Goal: Information Seeking & Learning: Learn about a topic

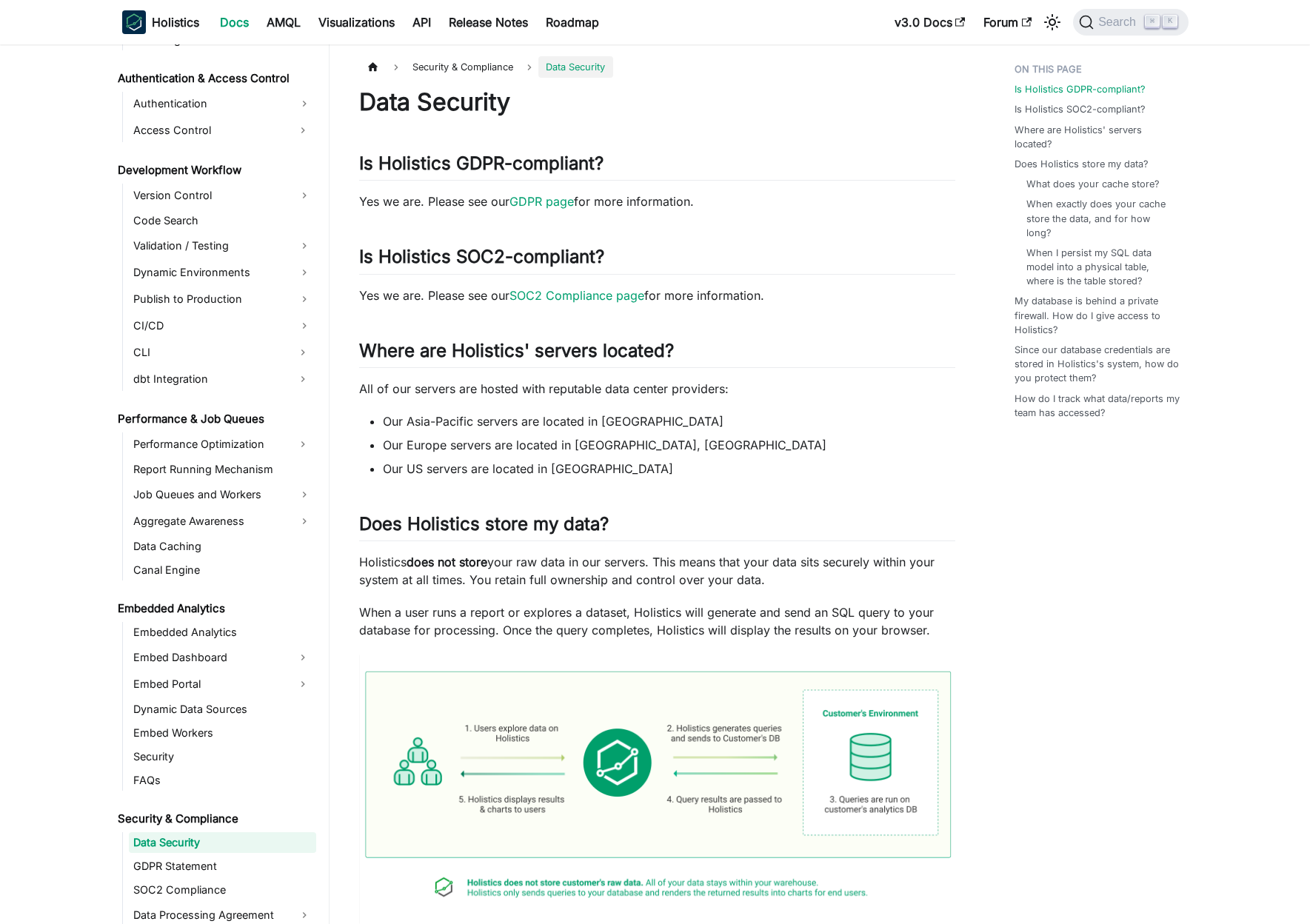
scroll to position [1026, 0]
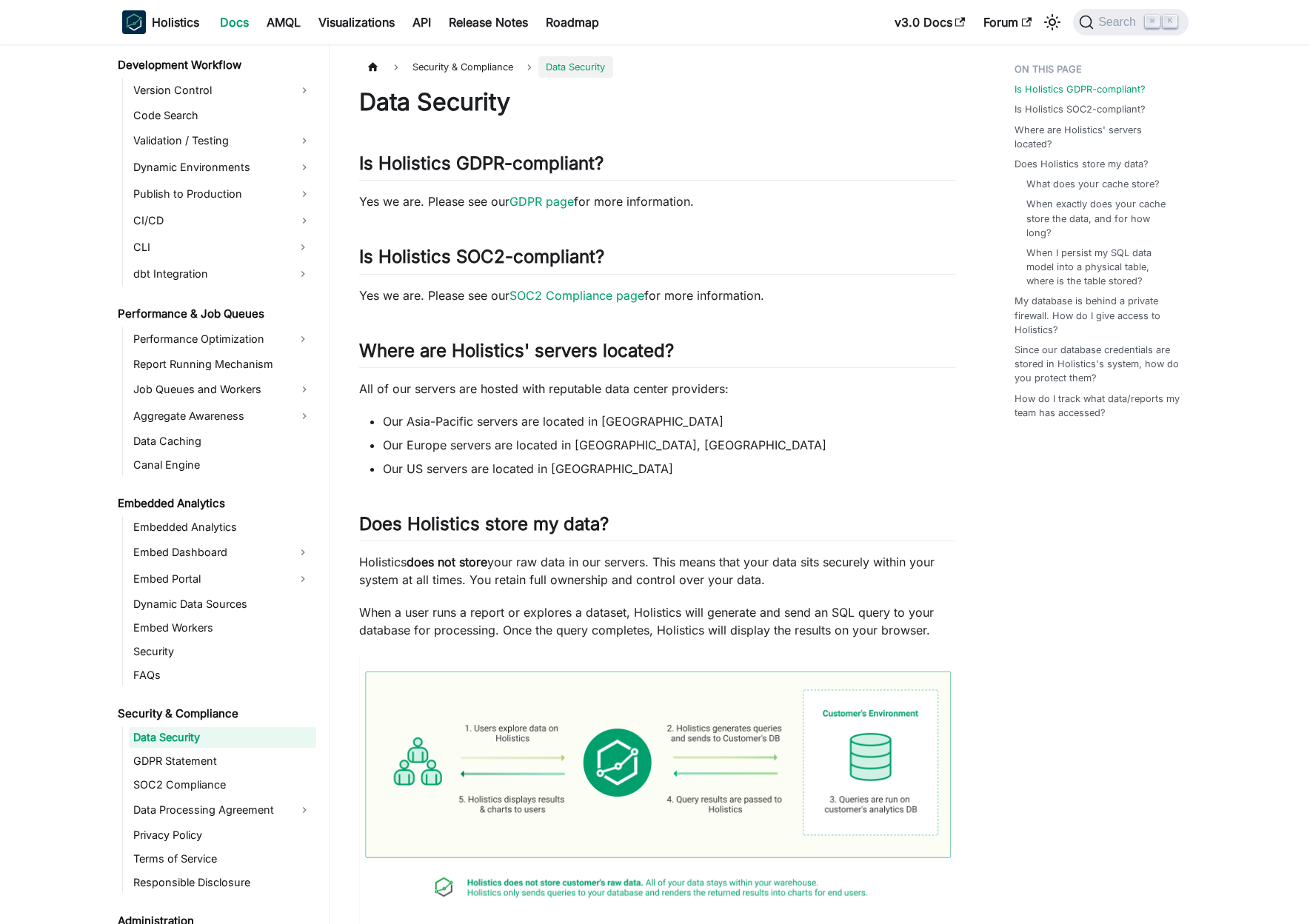
drag, startPoint x: 409, startPoint y: 563, endPoint x: 566, endPoint y: 564, distance: 157.0
click at [566, 564] on p "Holistics does not store your raw data in our servers. This means that your dat…" at bounding box center [657, 571] width 596 height 35
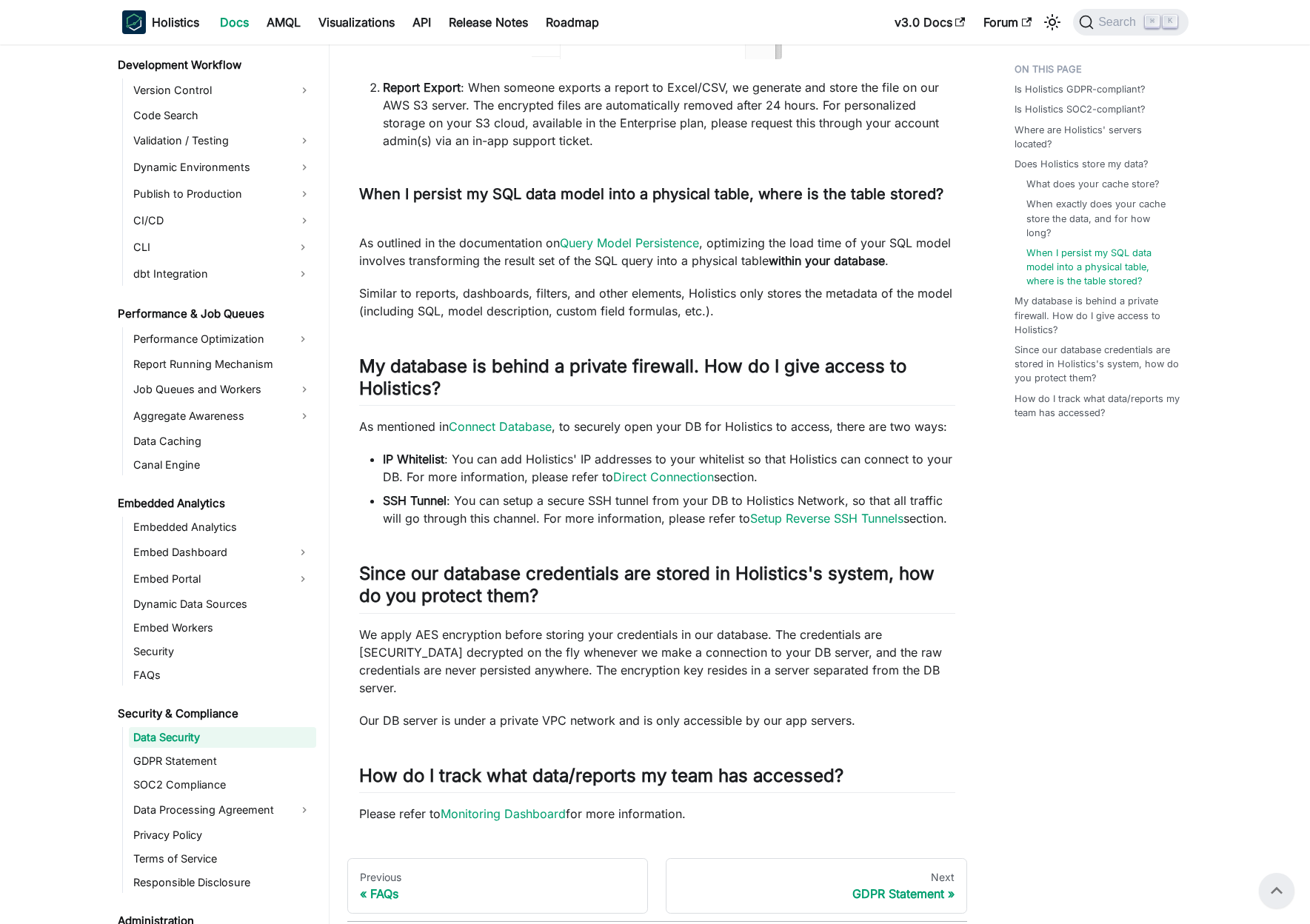
scroll to position [1566, 0]
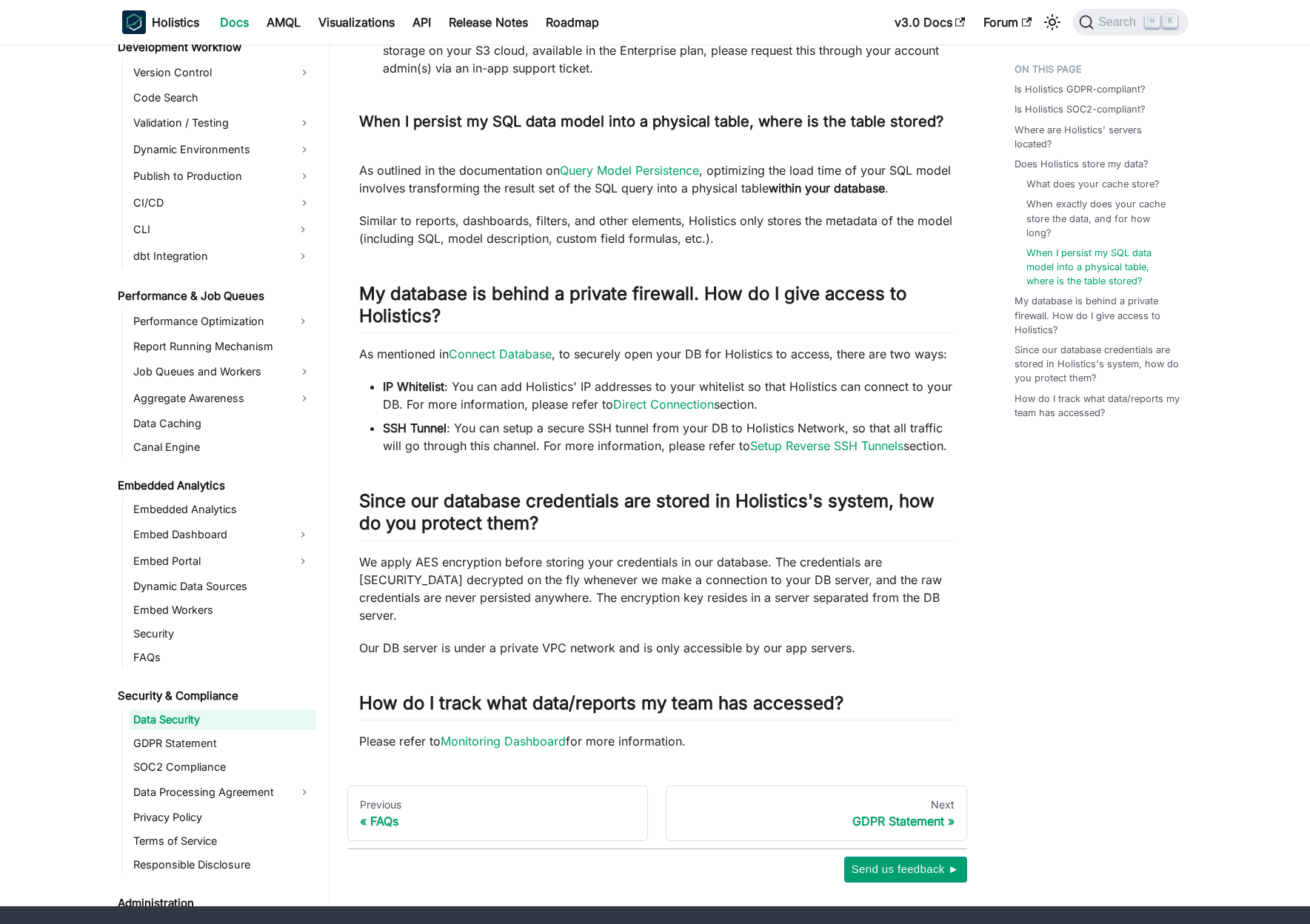
drag, startPoint x: 459, startPoint y: 383, endPoint x: 793, endPoint y: 405, distance: 334.7
click at [793, 405] on li "IP Whitelist : You can add Holistics' IP addresses to your whitelist so that Ho…" at bounding box center [669, 395] width 572 height 35
click at [819, 448] on link "Setup Reverse SSH Tunnels" at bounding box center [827, 445] width 154 height 15
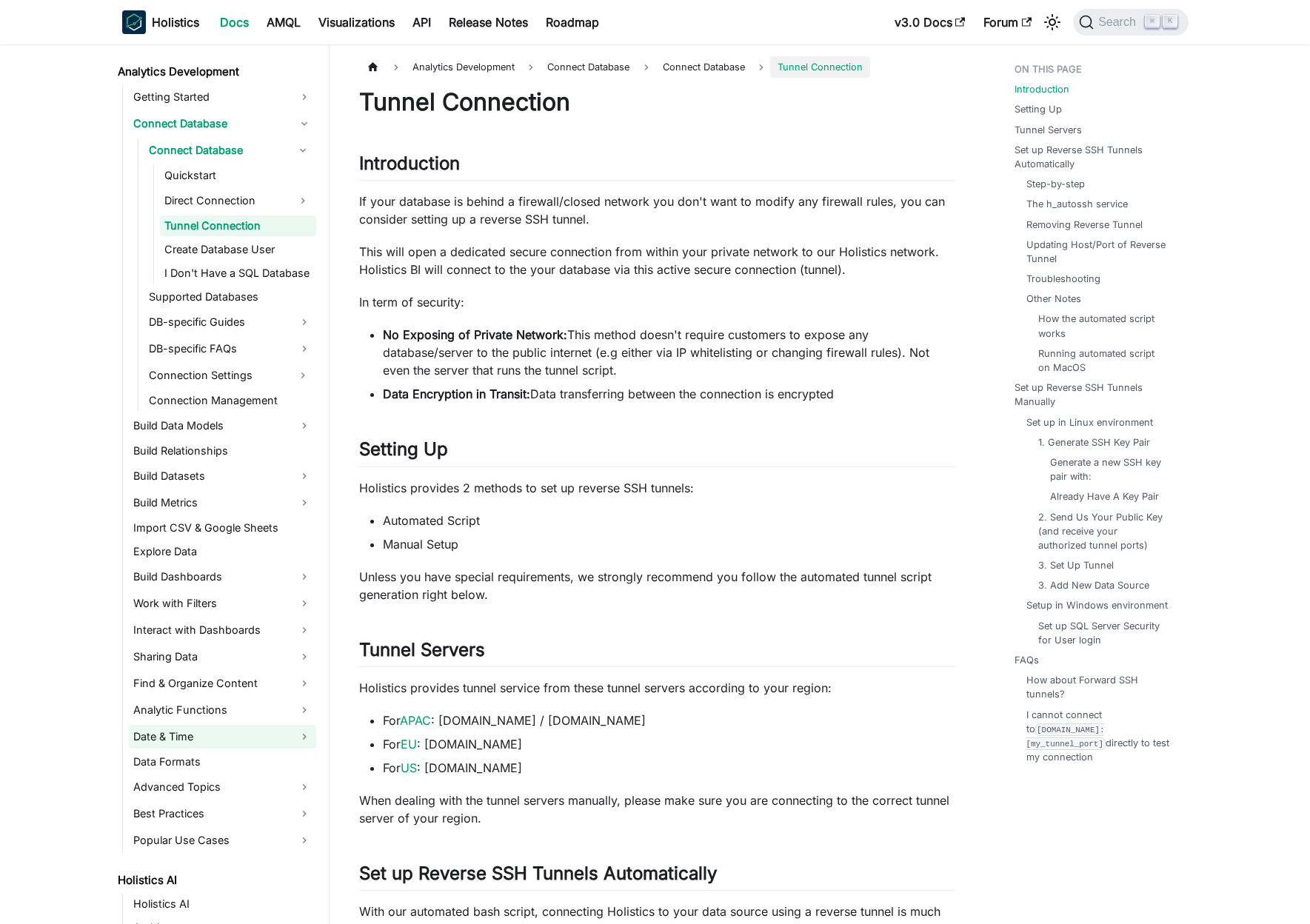
scroll to position [138, 0]
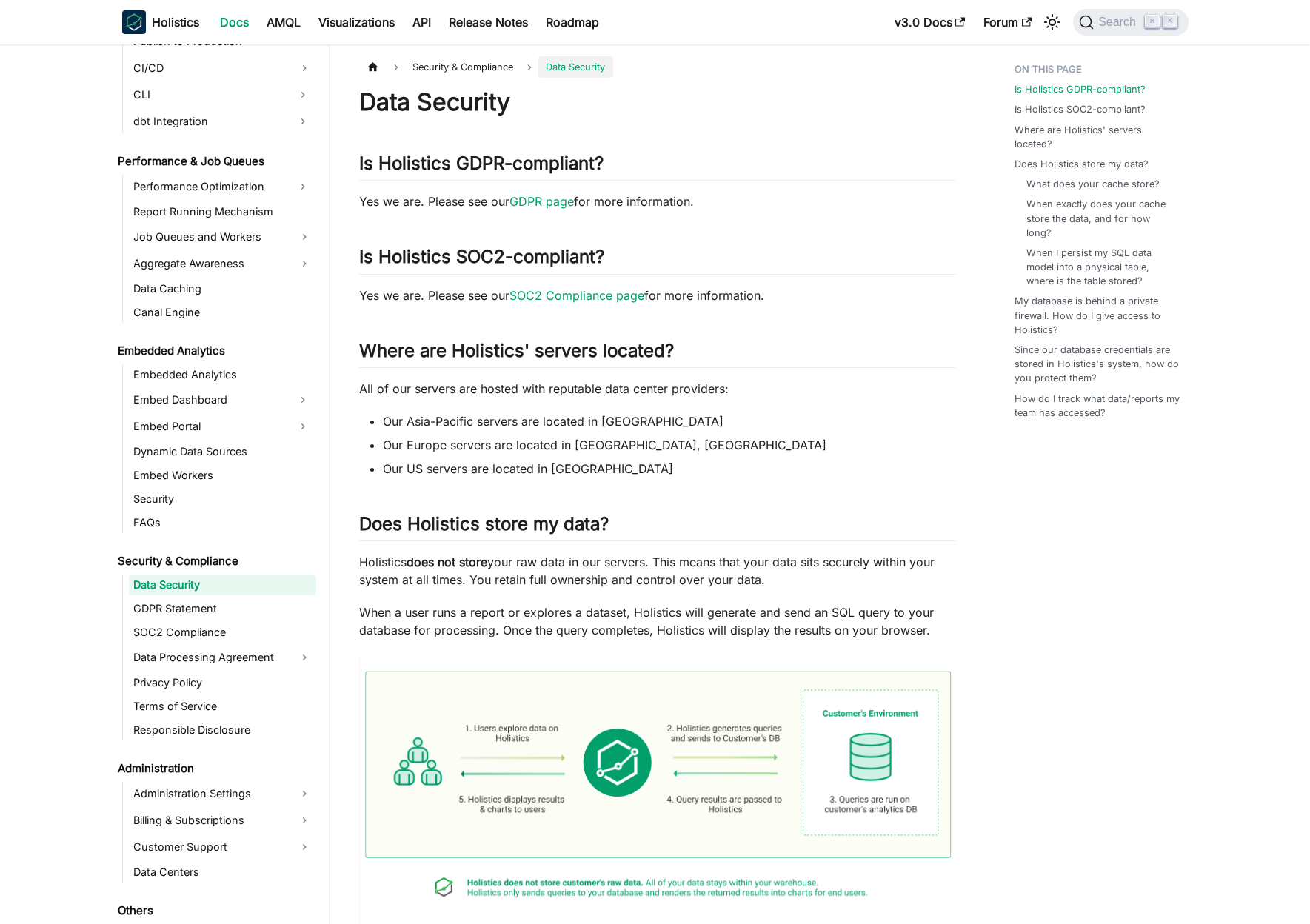
scroll to position [1465, 0]
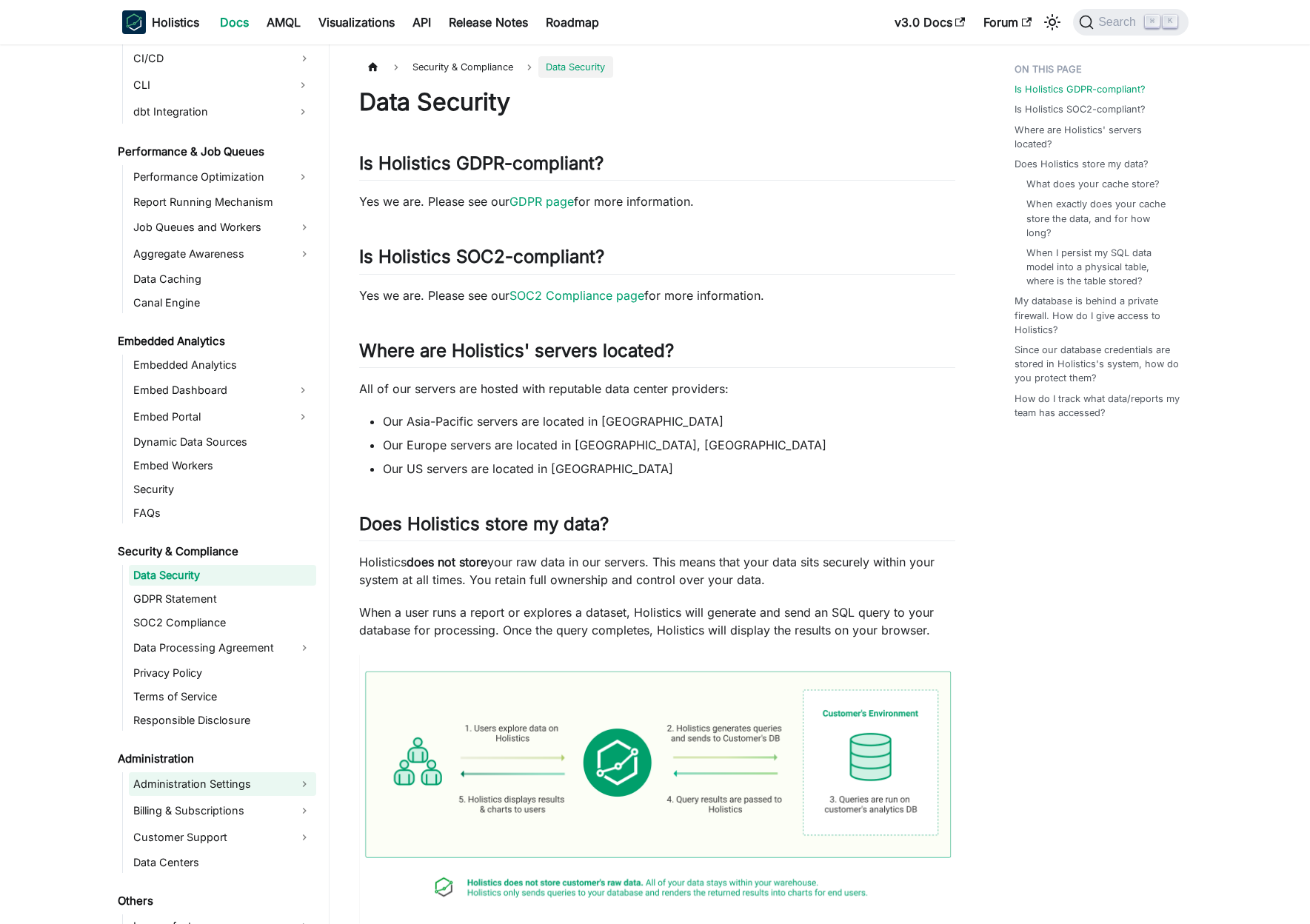
click at [270, 783] on link "Administration Settings" at bounding box center [223, 784] width 187 height 24
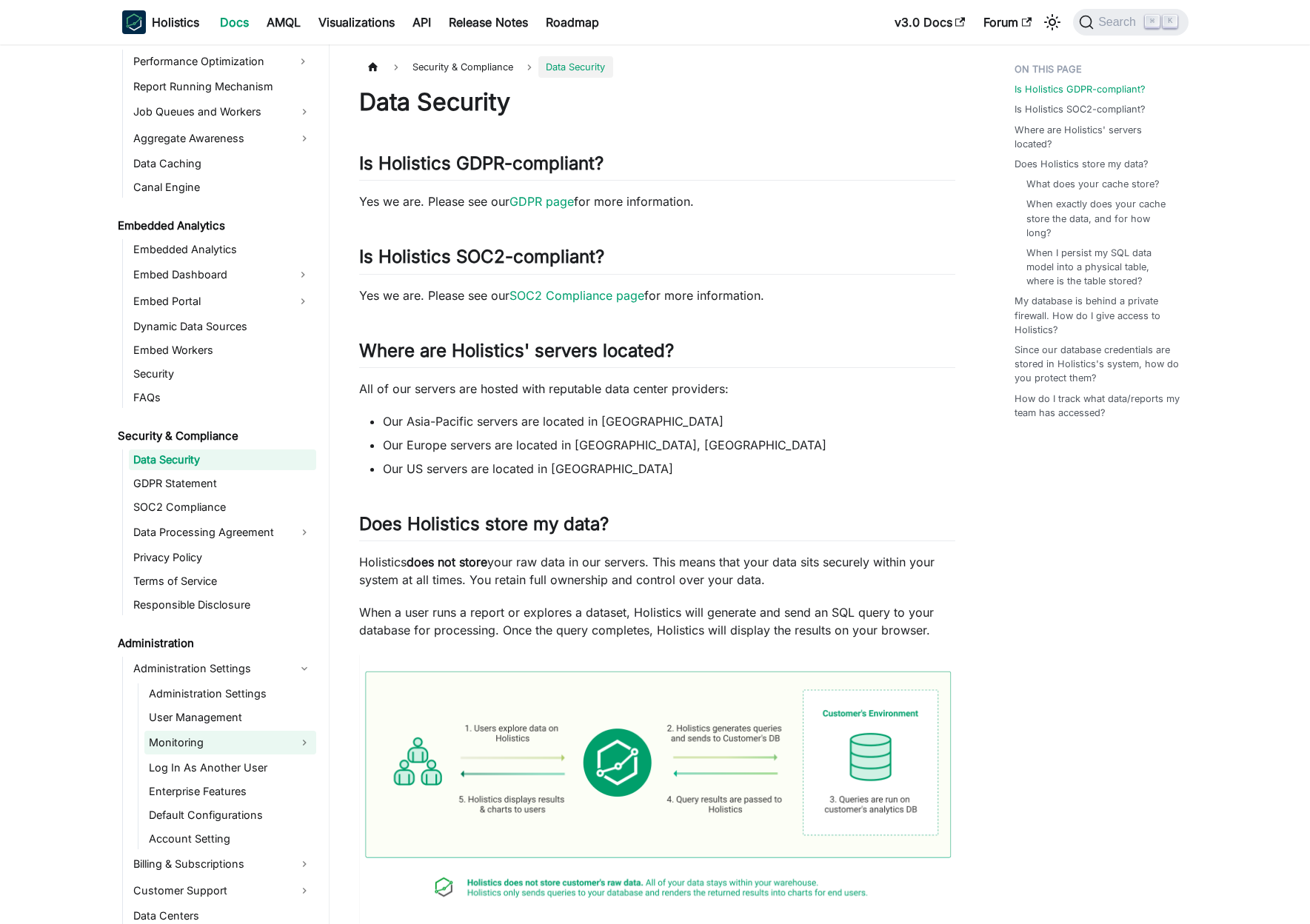
scroll to position [1680, 0]
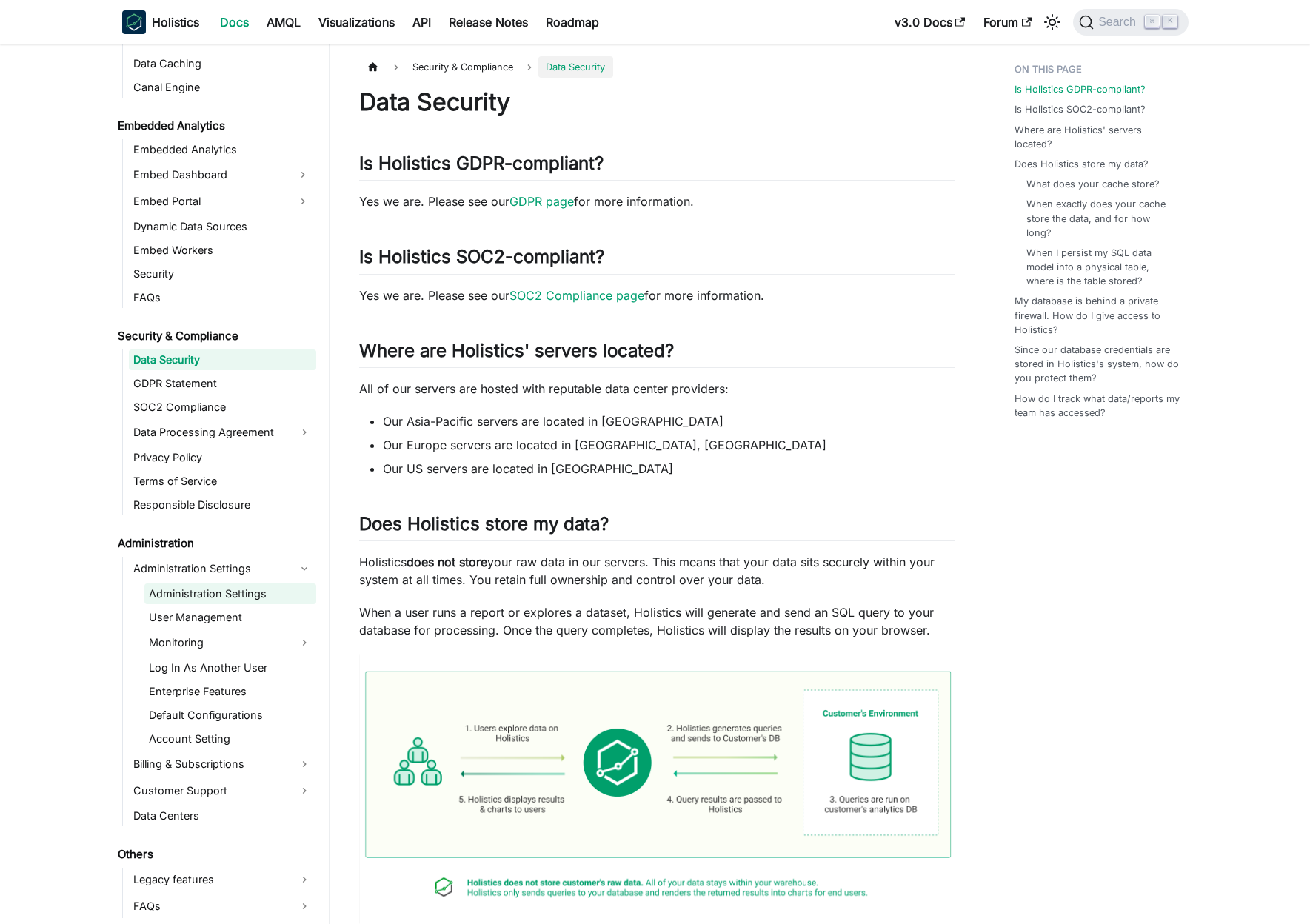
click at [230, 588] on link "Administration Settings" at bounding box center [230, 594] width 171 height 21
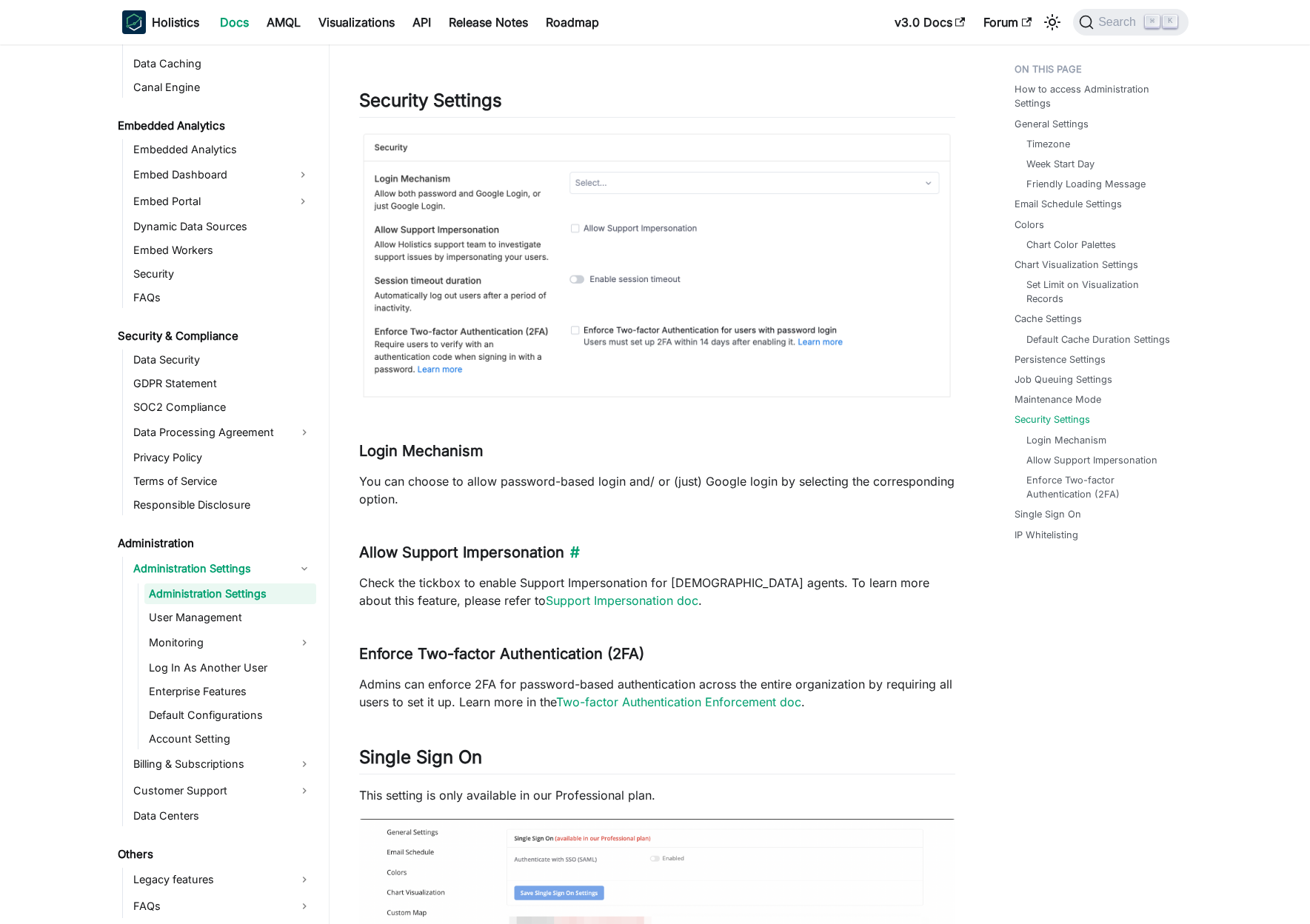
scroll to position [3884, 0]
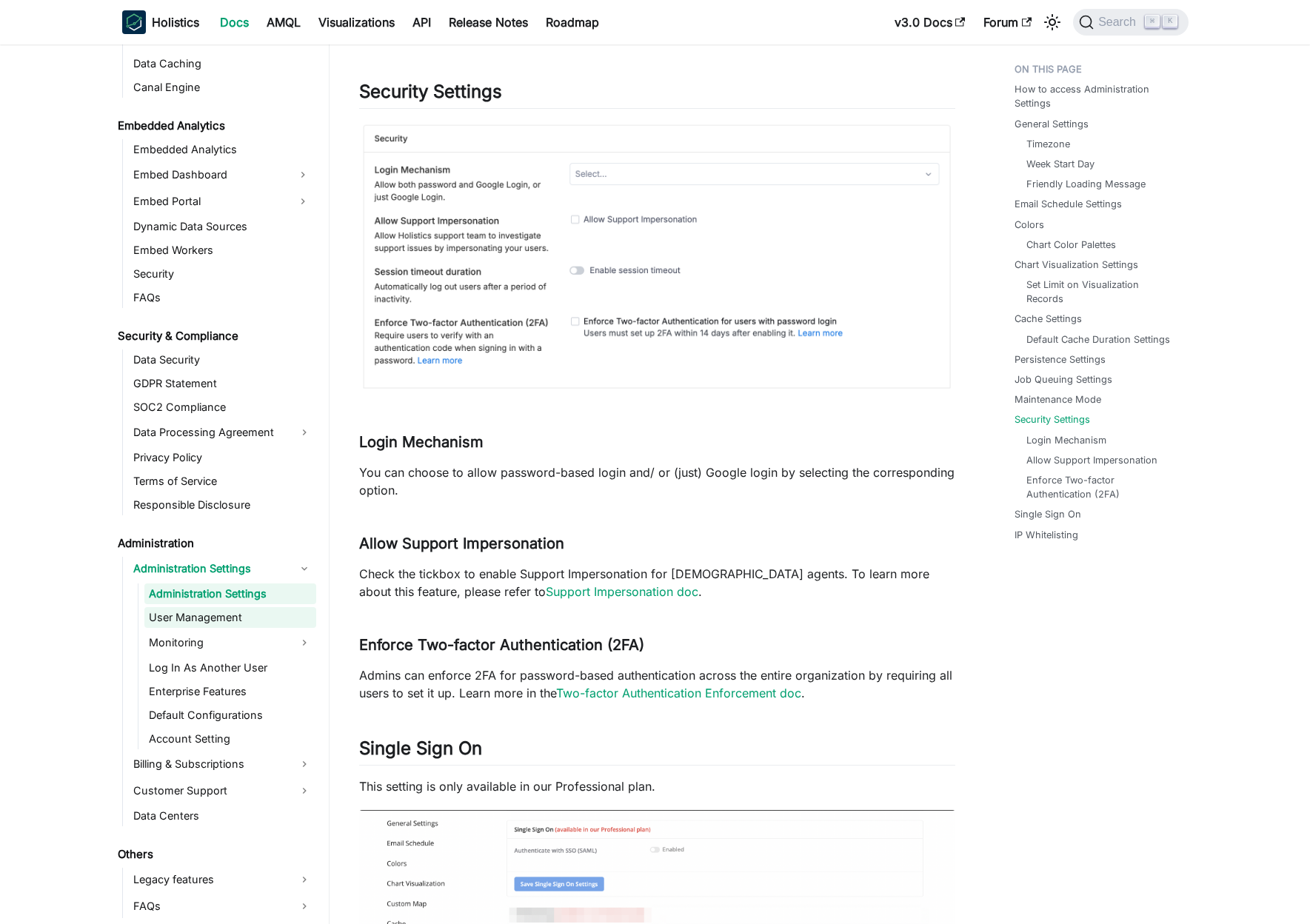
click at [218, 623] on link "User Management" at bounding box center [230, 618] width 171 height 21
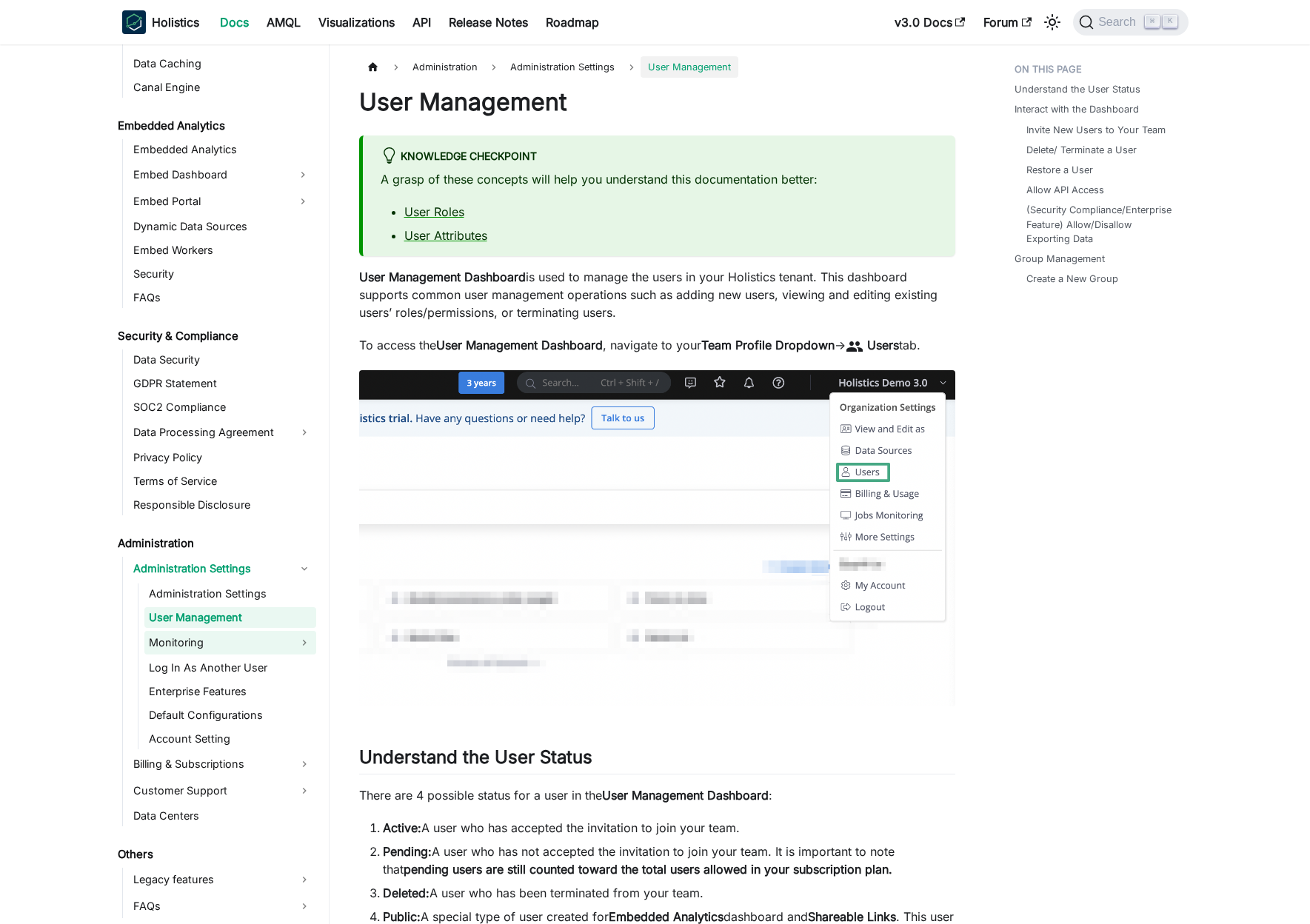
click at [205, 645] on link "Monitoring" at bounding box center [230, 643] width 171 height 24
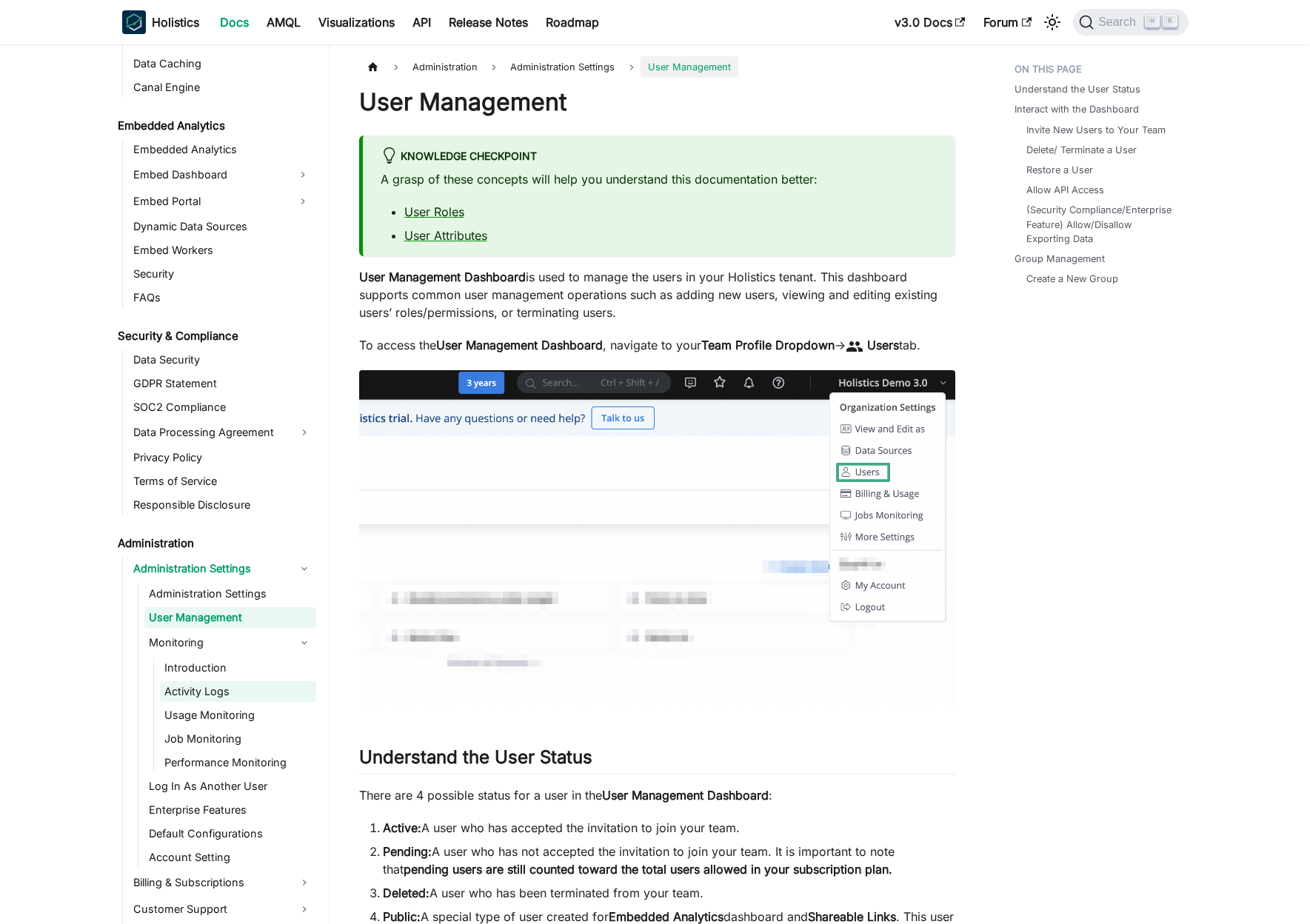
click at [224, 694] on link "Activity Logs" at bounding box center [237, 692] width 157 height 21
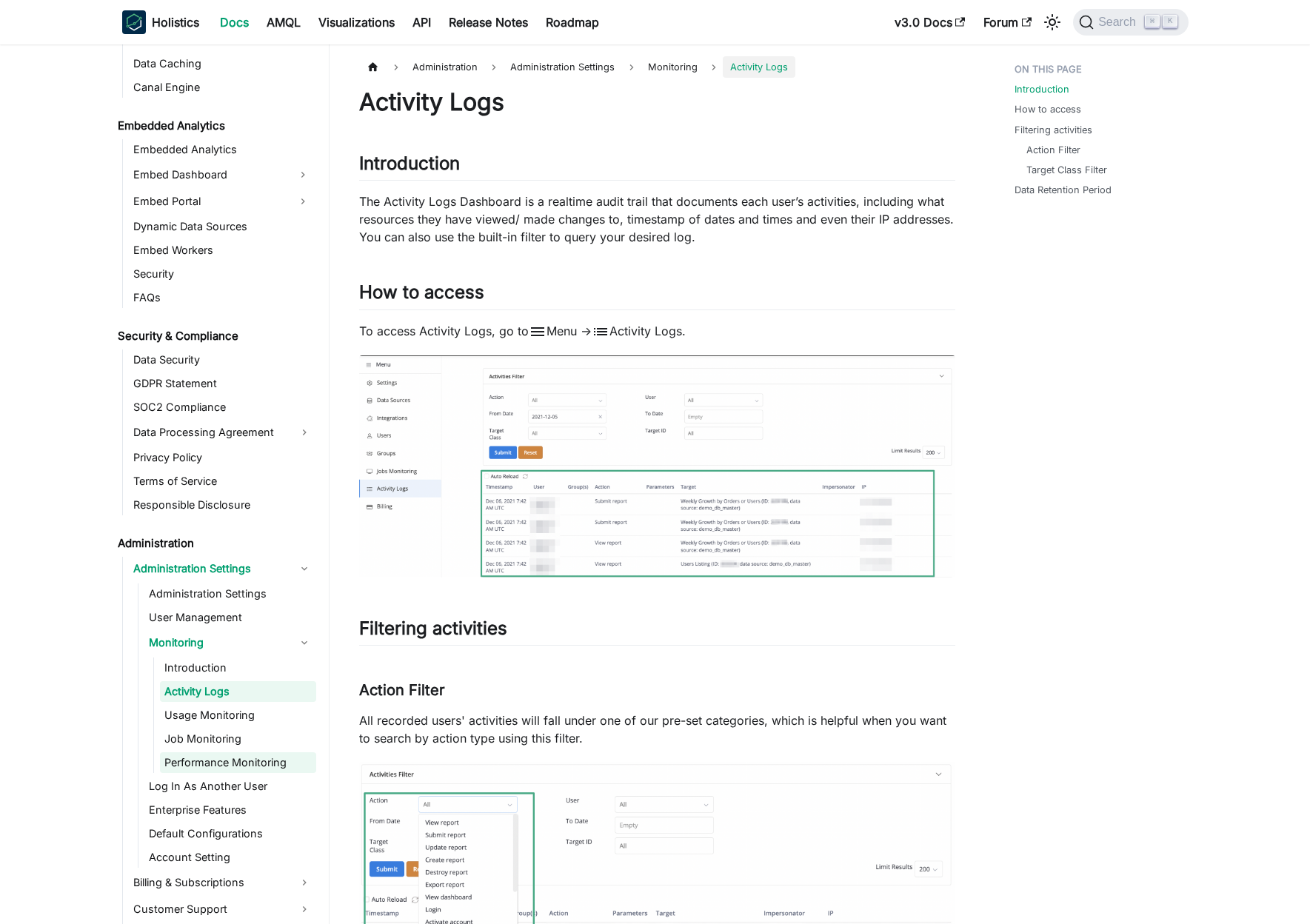
scroll to position [1713, 0]
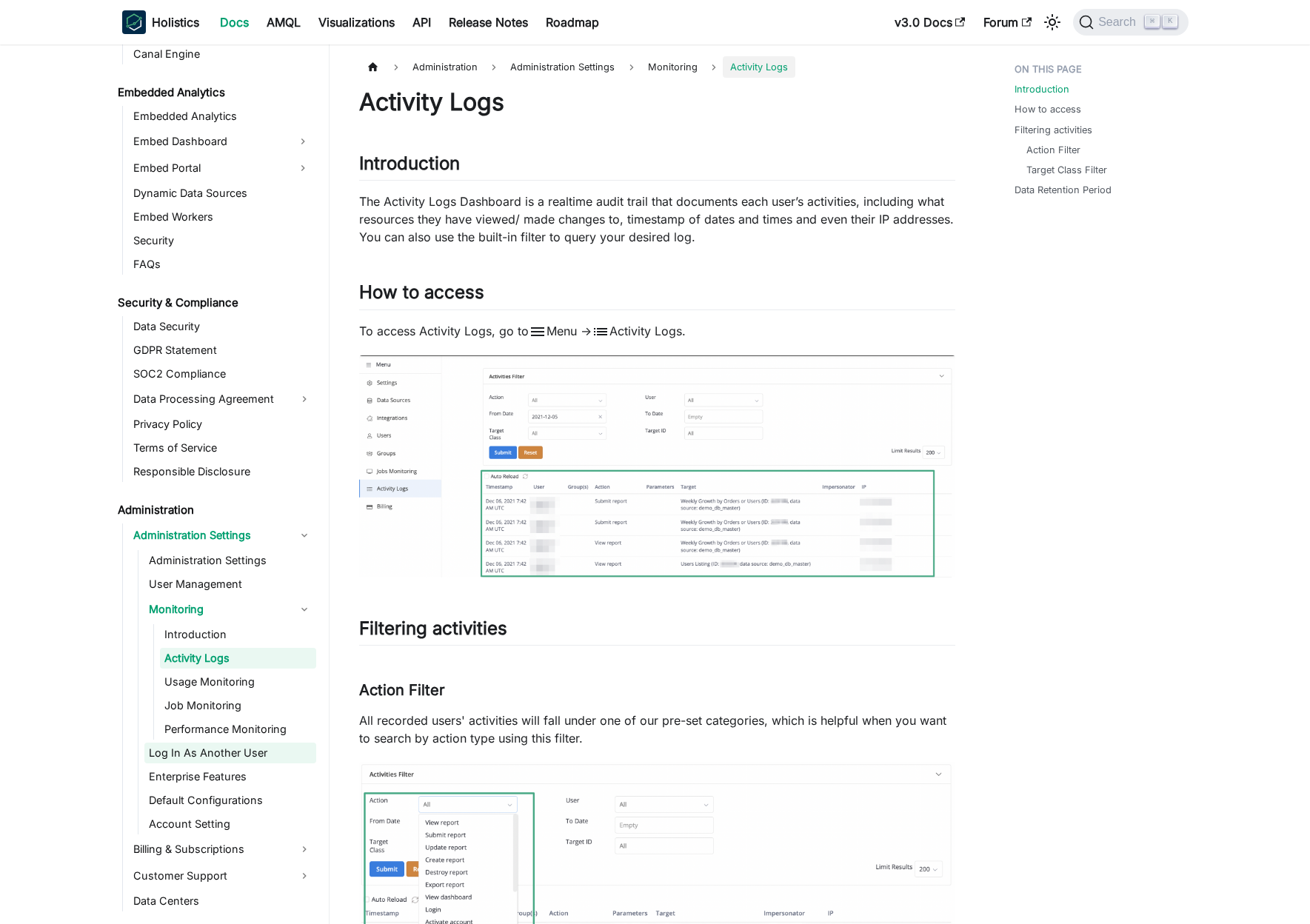
click at [229, 745] on link "Log In As Another User" at bounding box center [230, 753] width 171 height 21
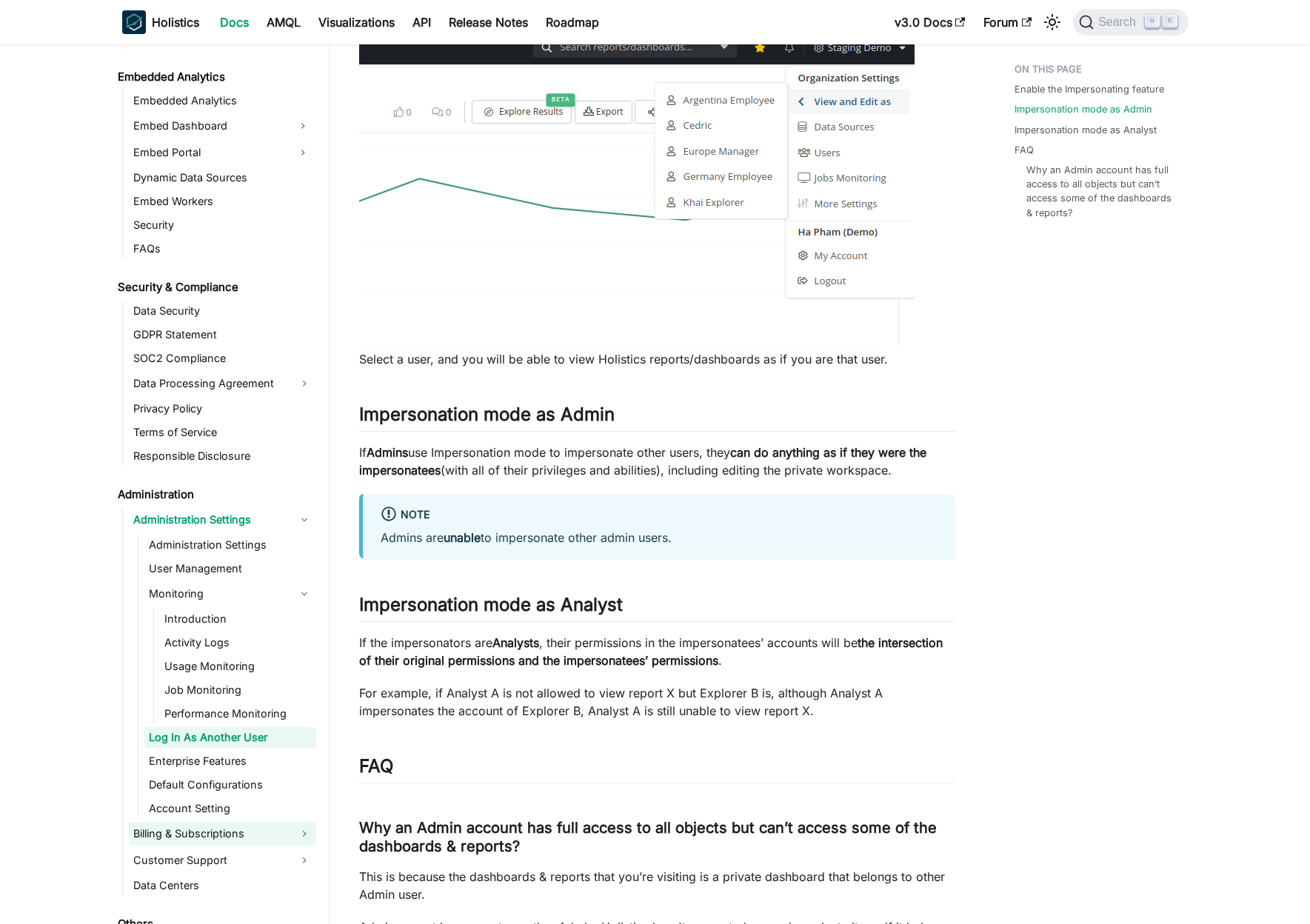
scroll to position [1765, 0]
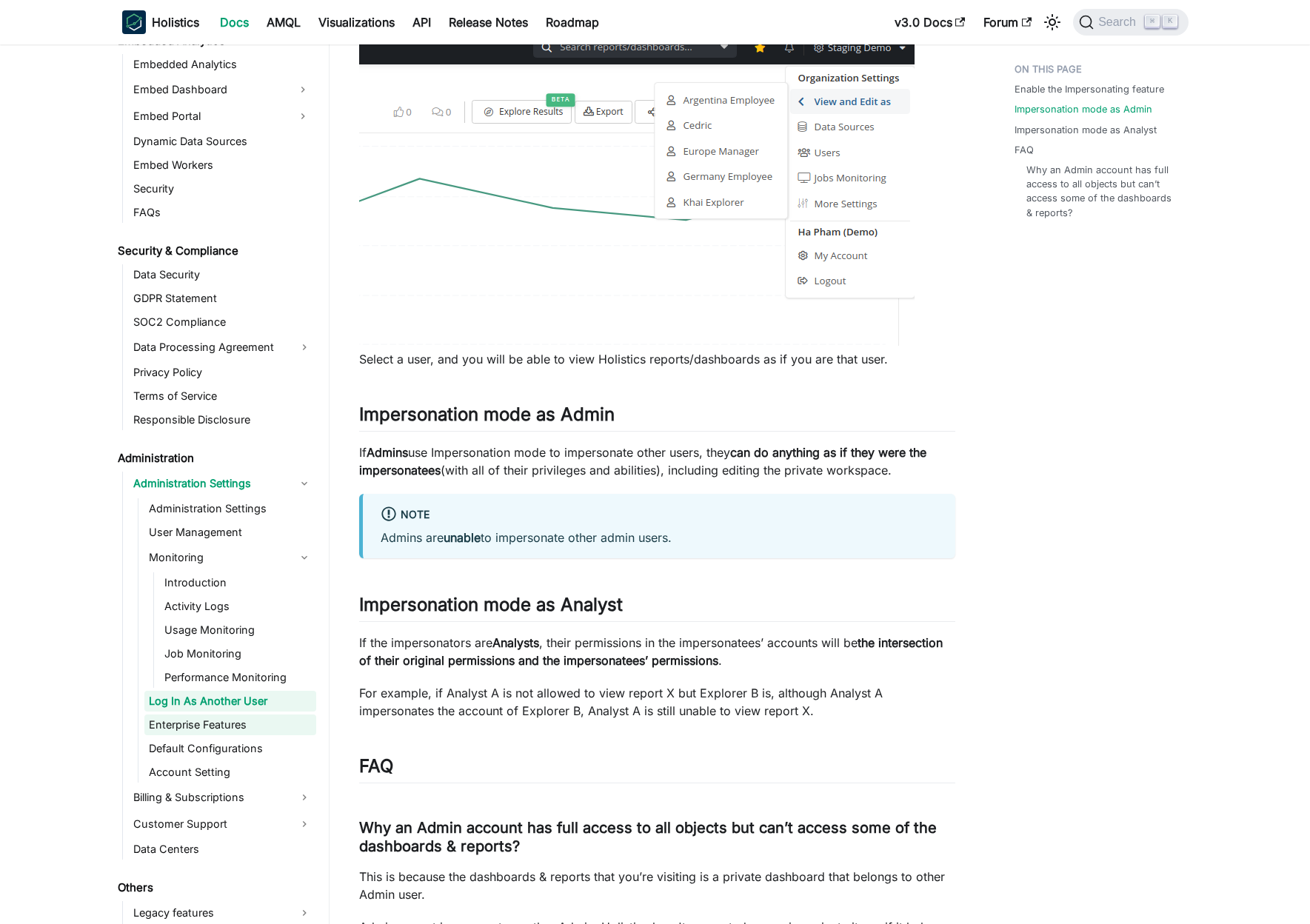
click at [233, 725] on link "Enterprise Features" at bounding box center [230, 725] width 171 height 21
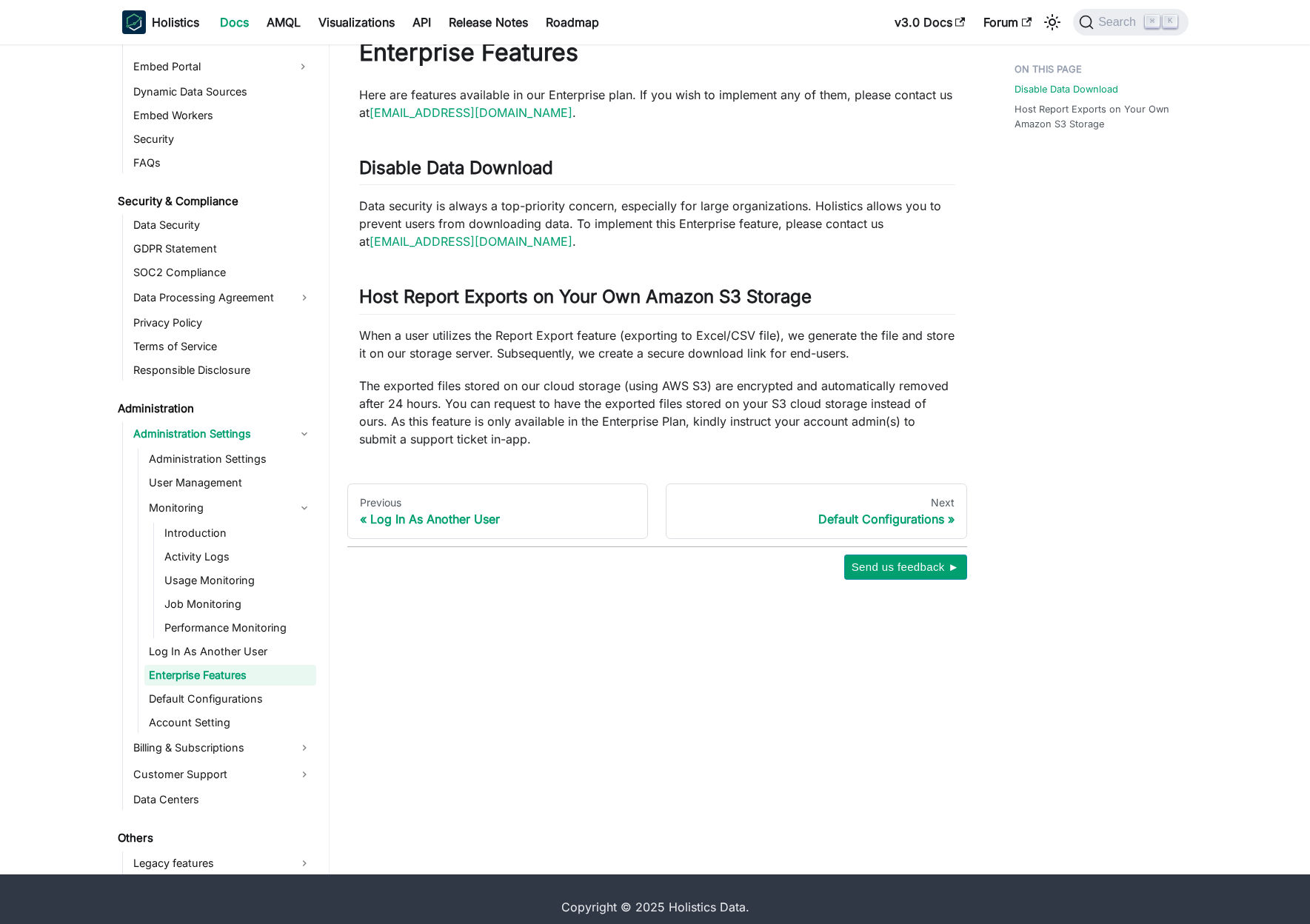
scroll to position [65, 0]
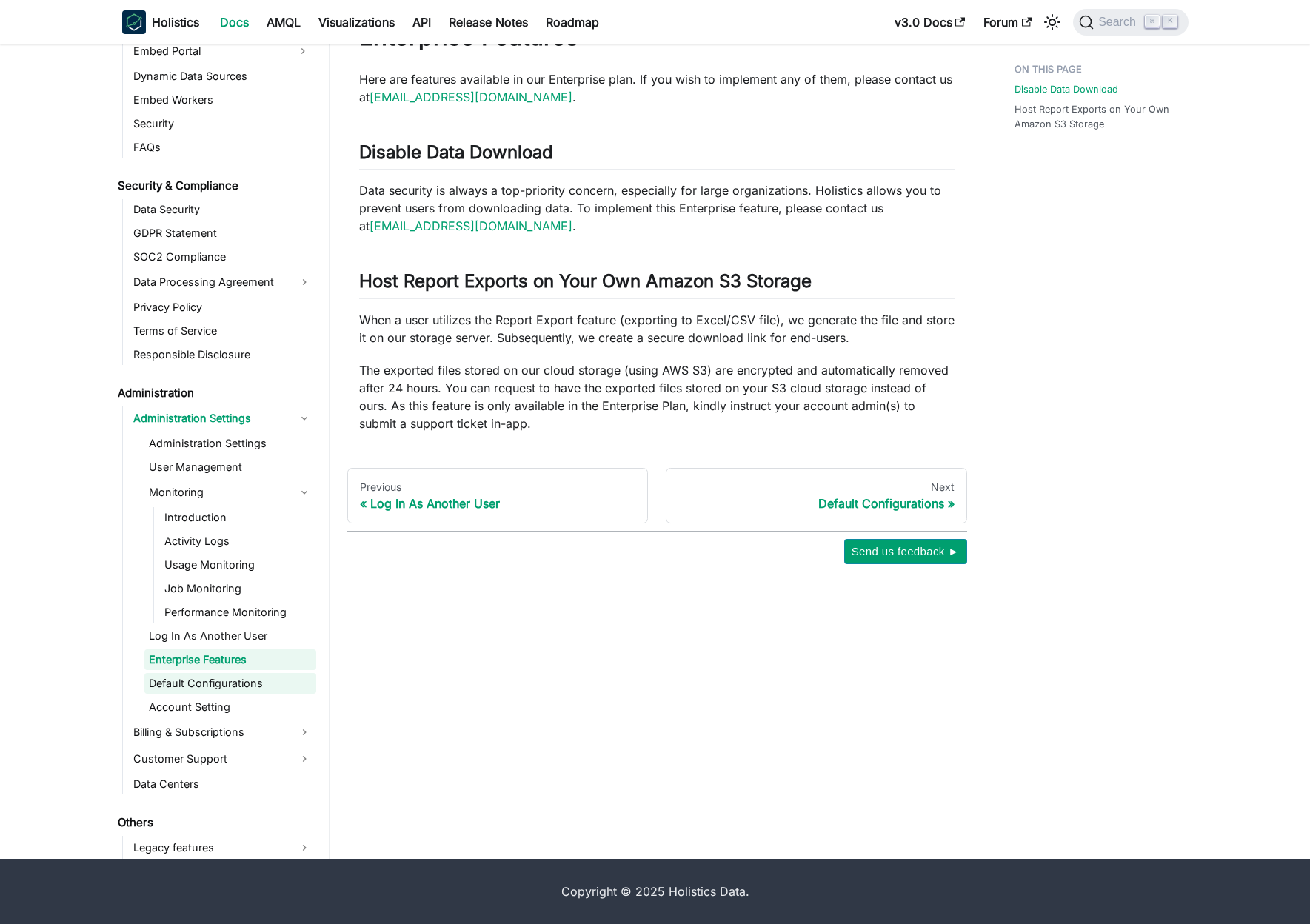
click at [211, 686] on link "Default Configurations" at bounding box center [230, 684] width 171 height 21
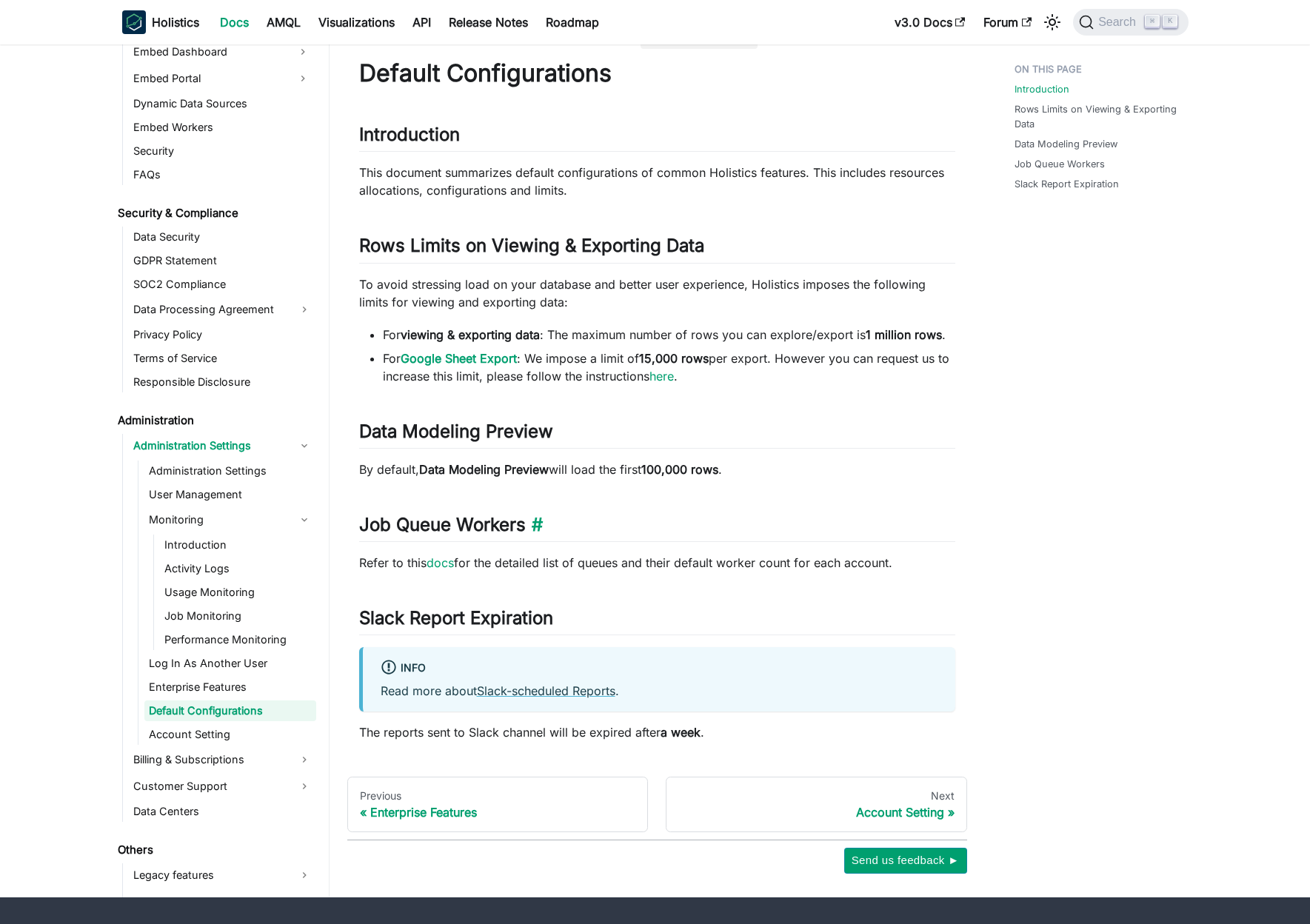
scroll to position [84, 0]
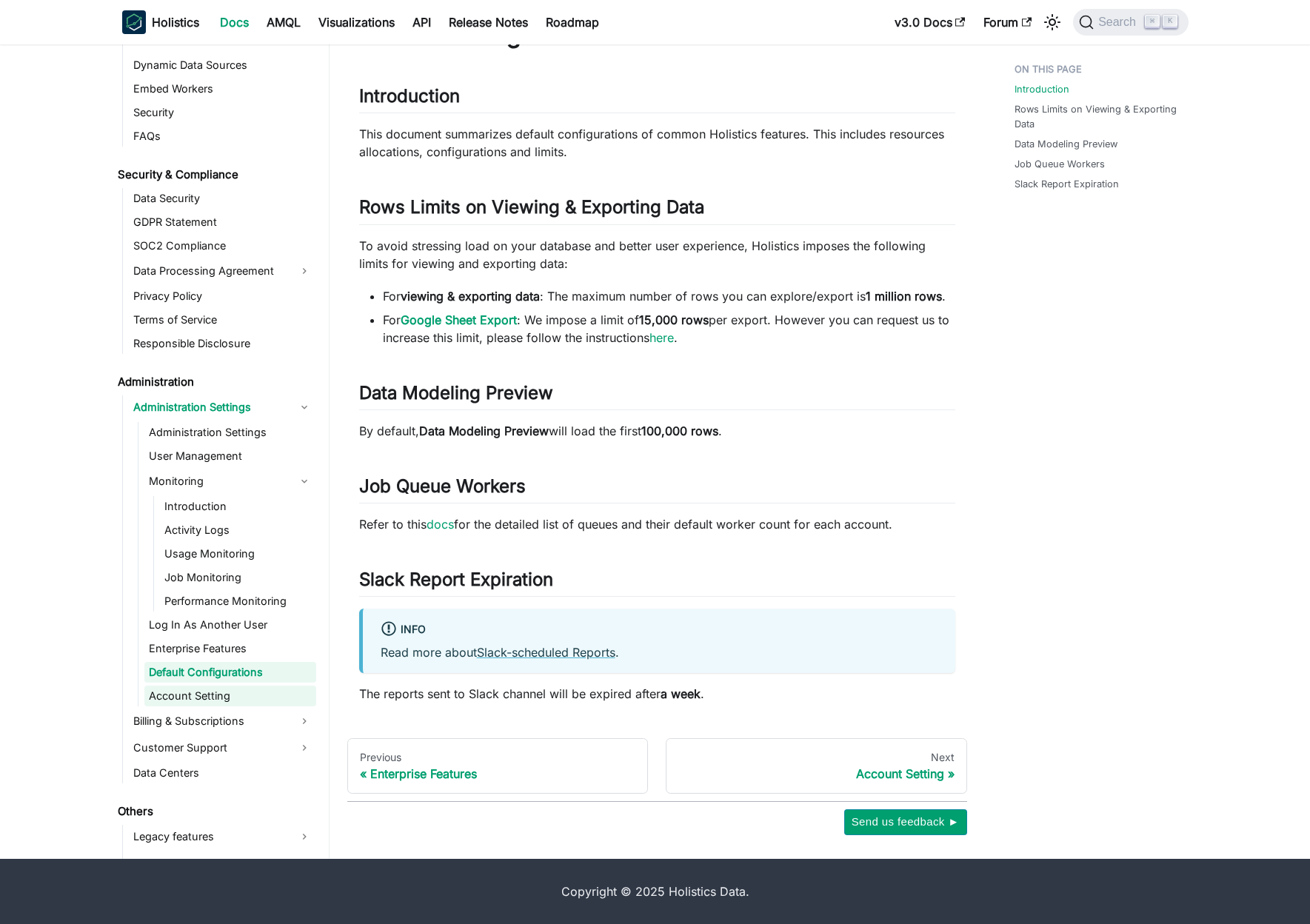
click at [211, 693] on link "Account Setting" at bounding box center [230, 695] width 171 height 21
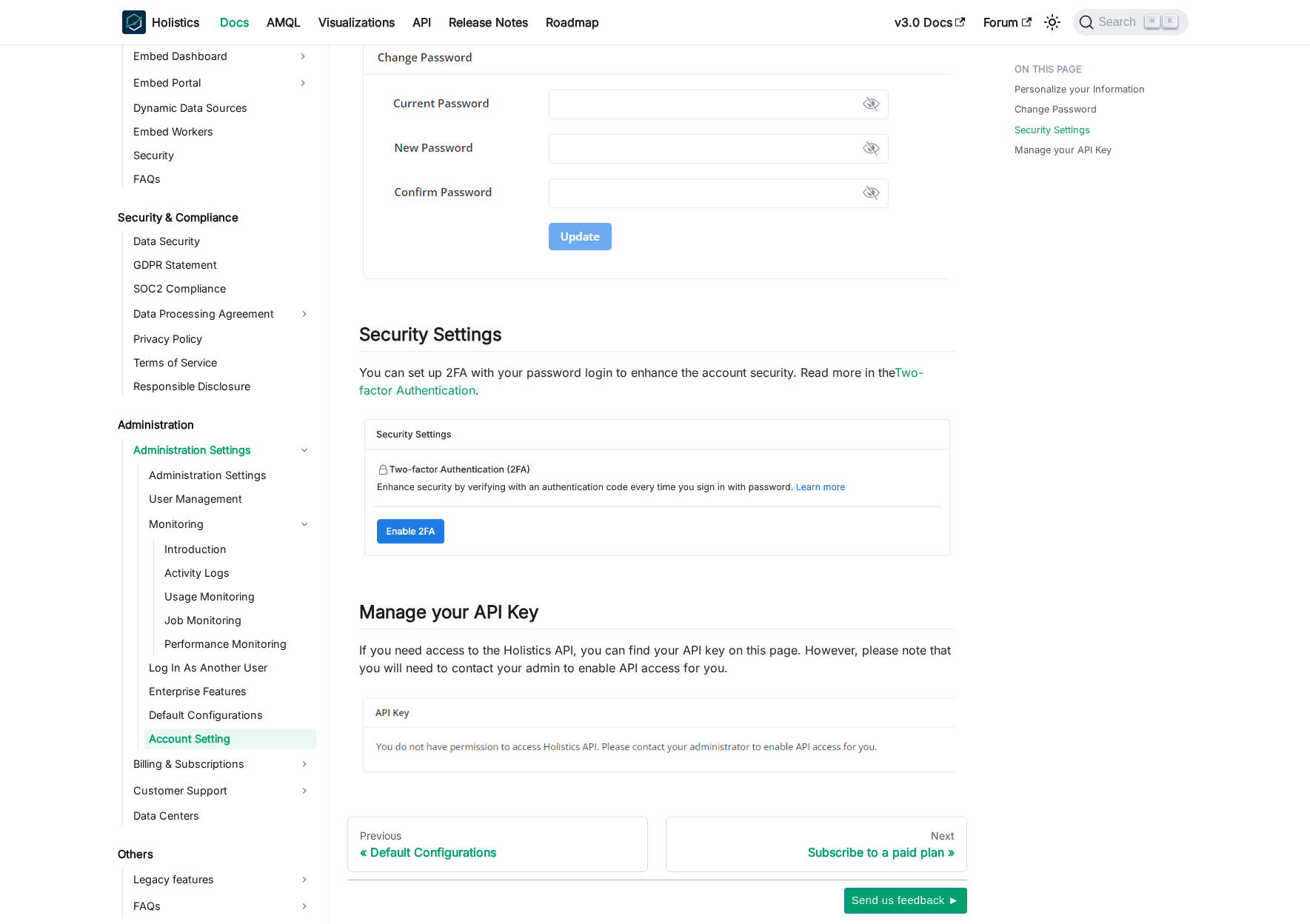
scroll to position [1414, 0]
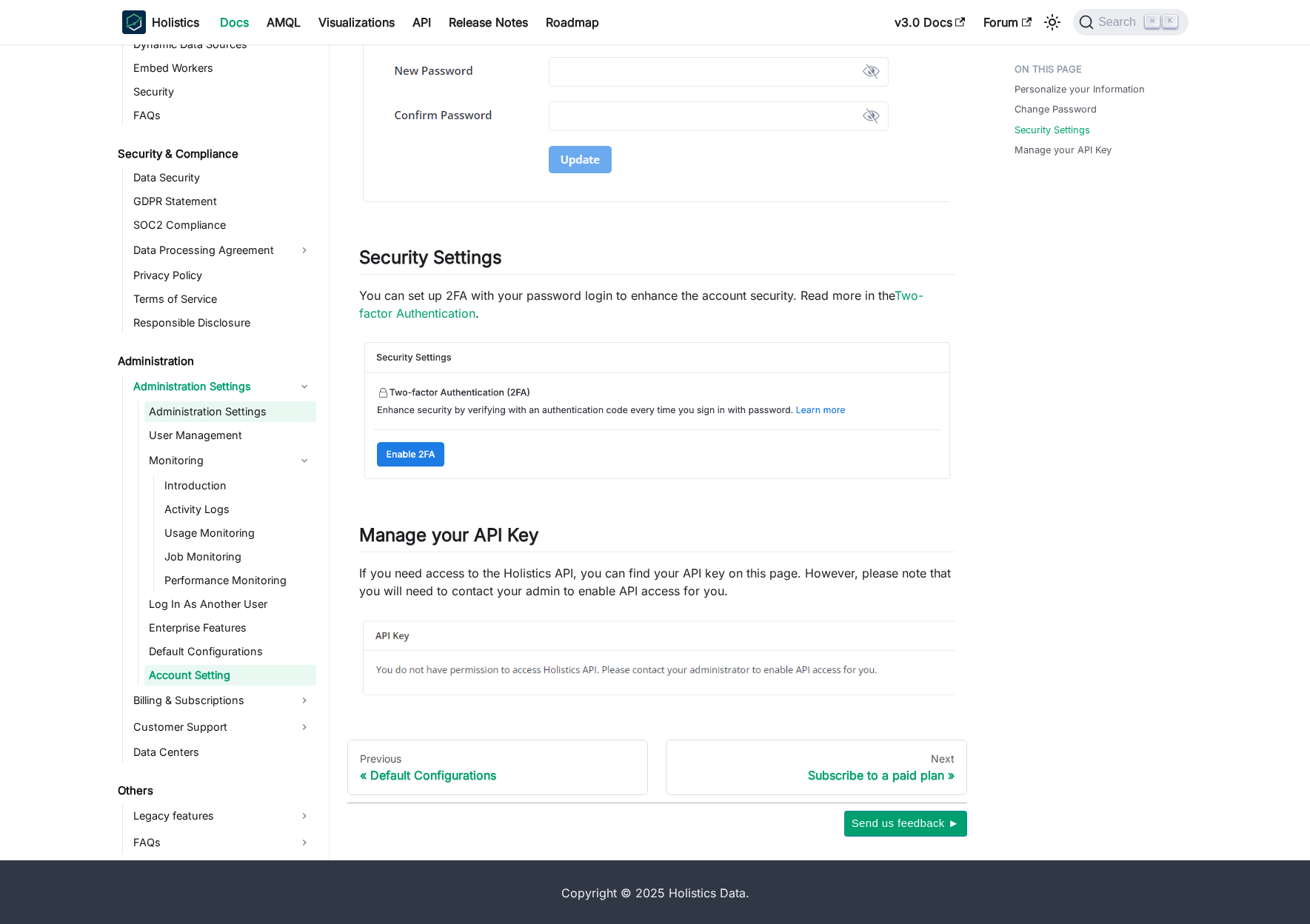
click at [237, 415] on link "Administration Settings" at bounding box center [230, 412] width 171 height 21
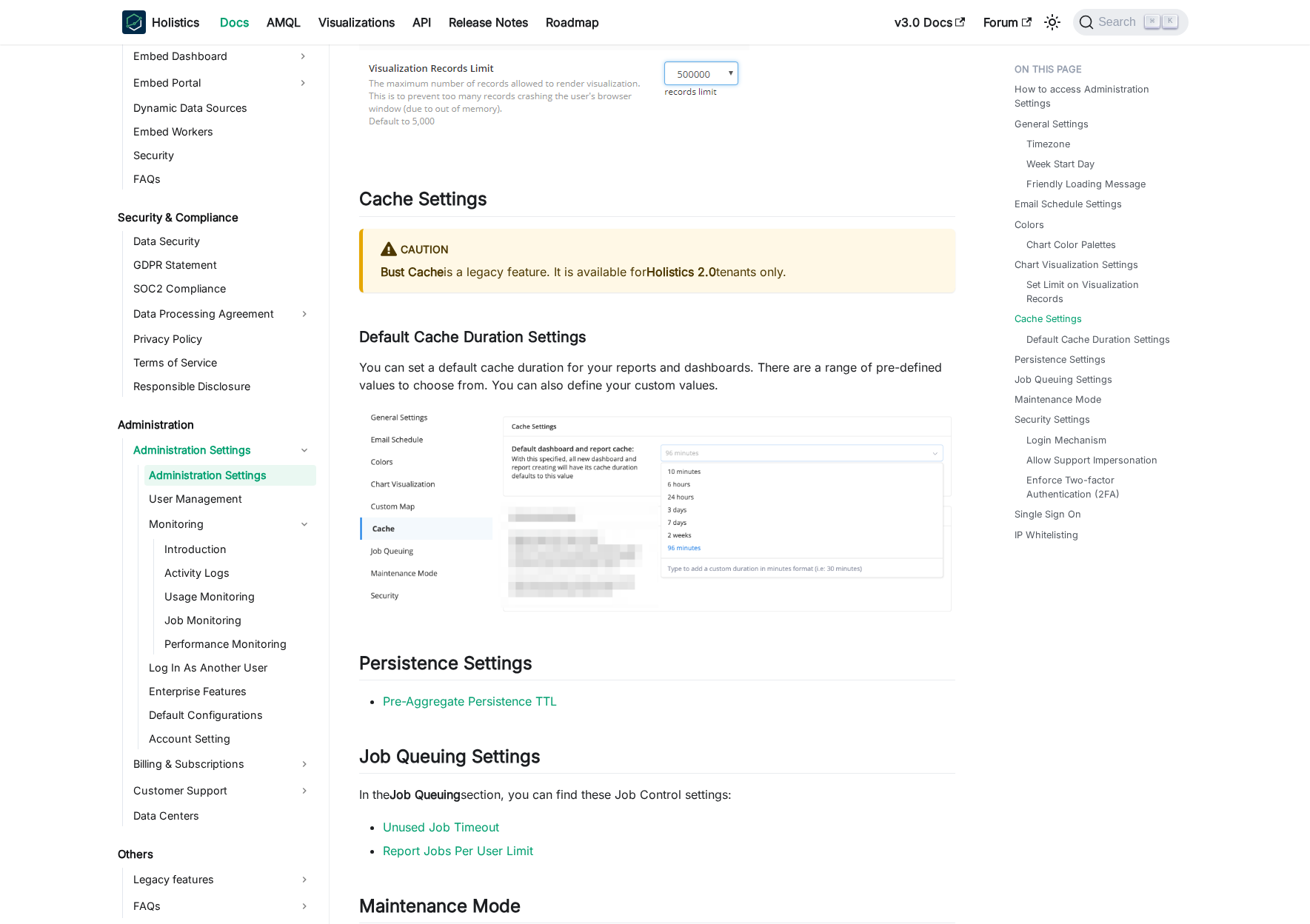
scroll to position [2686, 0]
